Goal: Register for event/course

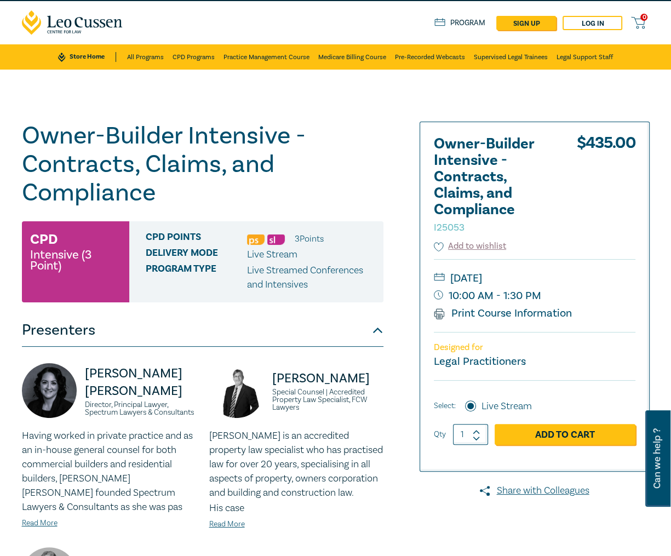
scroll to position [35, 0]
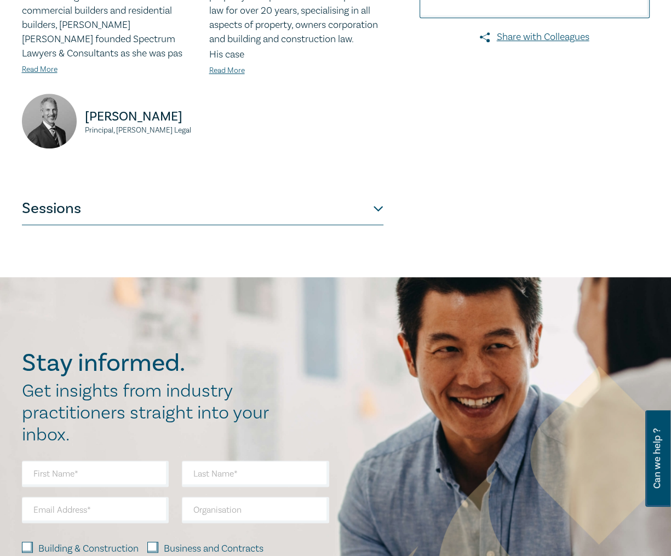
drag, startPoint x: 358, startPoint y: 208, endPoint x: 412, endPoint y: 163, distance: 70.1
click at [359, 208] on button "Sessions" at bounding box center [203, 208] width 362 height 33
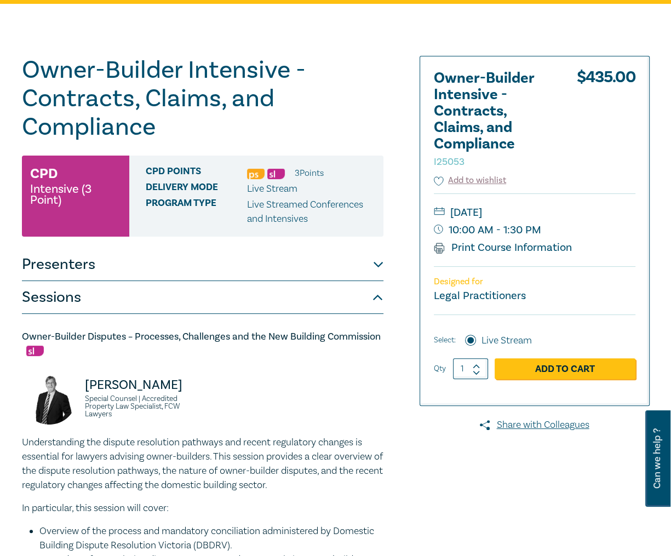
scroll to position [85, 0]
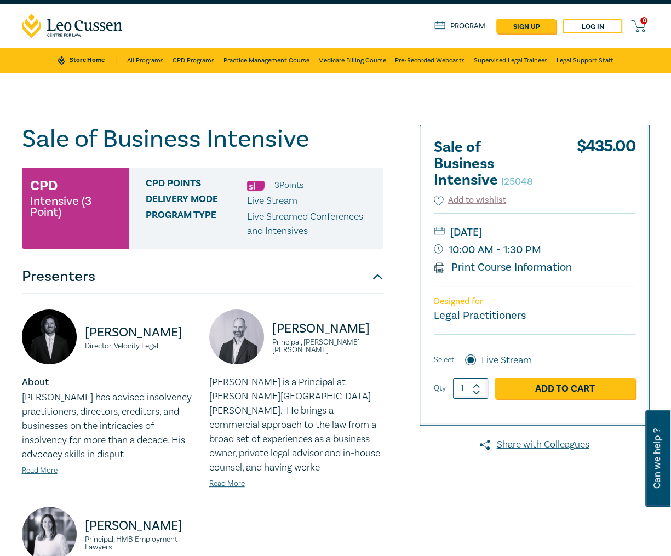
scroll to position [15, 0]
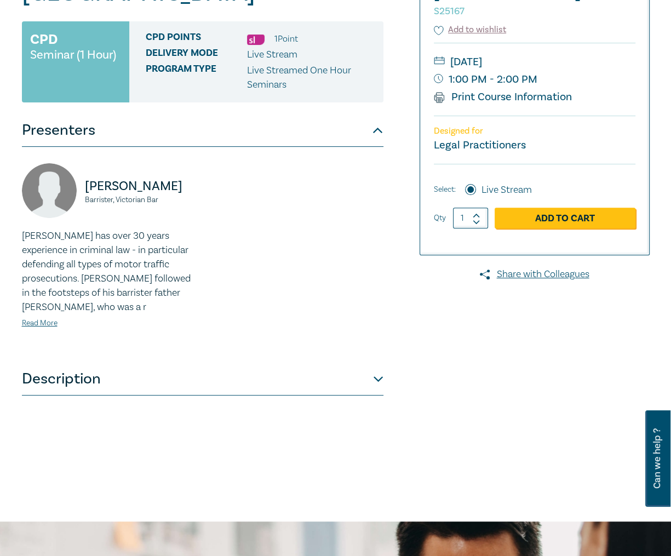
scroll to position [220, 0]
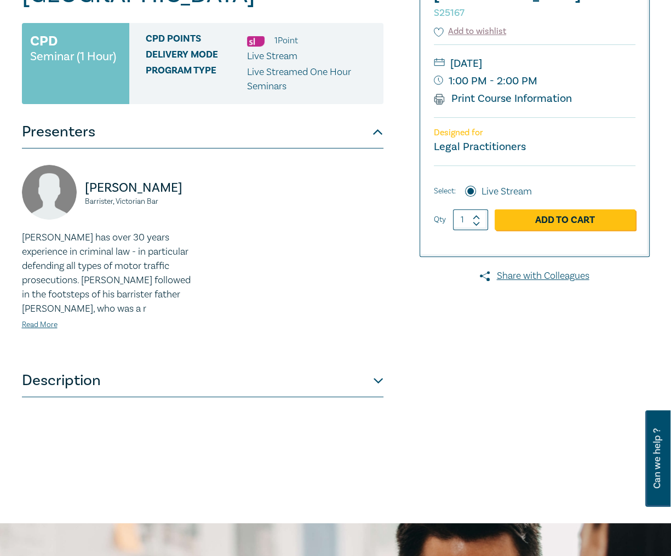
scroll to position [219, 0]
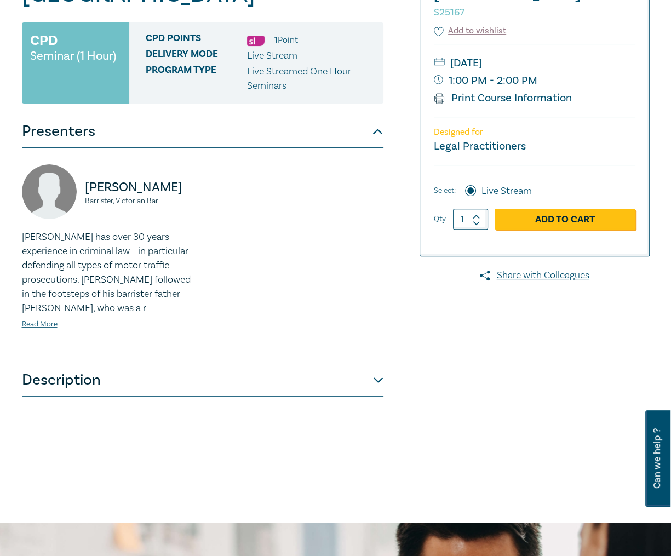
click at [346, 364] on button "Description" at bounding box center [203, 380] width 362 height 33
